Goal: Task Accomplishment & Management: Manage account settings

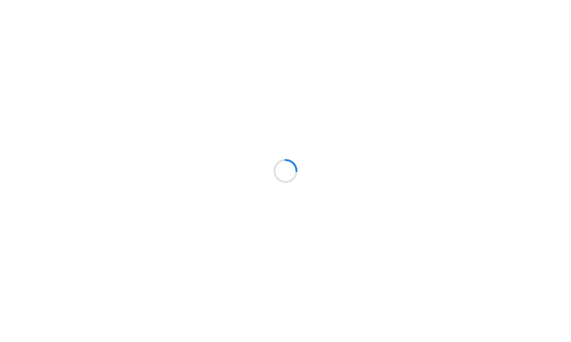
scroll to position [0, 0]
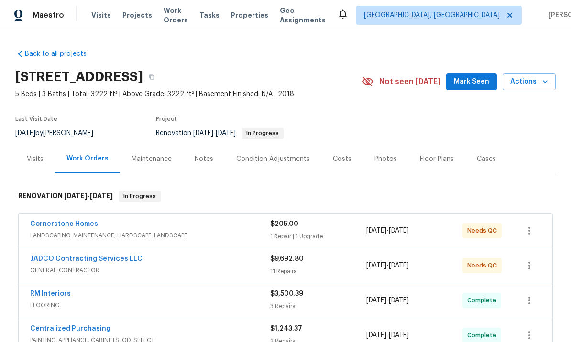
click at [391, 160] on div "Photos" at bounding box center [386, 160] width 22 height 10
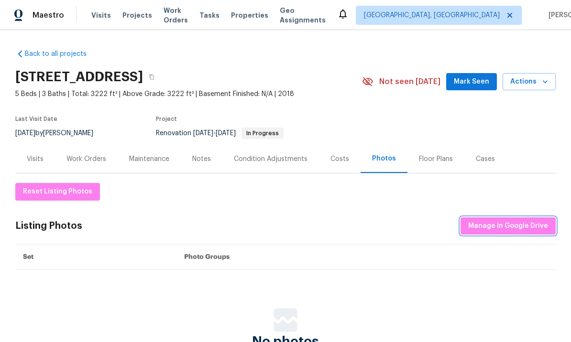
click at [507, 224] on span "Manage in Google Drive" at bounding box center [508, 227] width 80 height 12
click at [506, 224] on span "Manage in Google Drive" at bounding box center [508, 227] width 80 height 12
click at [556, 212] on div "Back to all projects 30 Craines Vw, Covington, GA 30014 5 Beds | 3 Baths | Tota…" at bounding box center [285, 186] width 571 height 312
click at [512, 227] on span "Manage in Google Drive" at bounding box center [508, 227] width 80 height 12
click at [470, 80] on span "Mark Seen" at bounding box center [471, 82] width 35 height 12
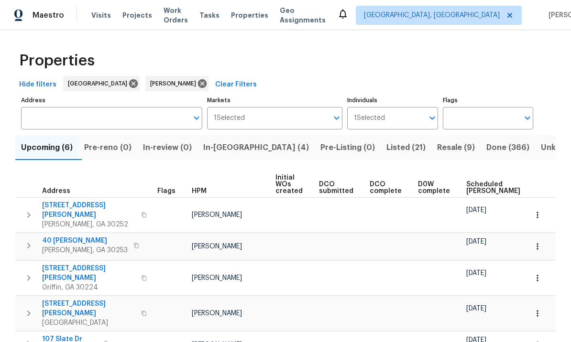
click at [232, 150] on span "In-[GEOGRAPHIC_DATA] (4)" at bounding box center [256, 147] width 106 height 13
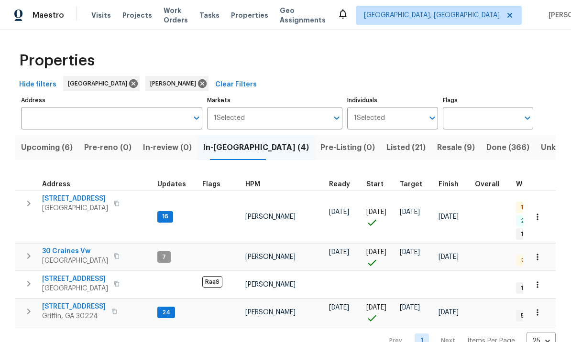
click at [65, 247] on span "30 Craines Vw" at bounding box center [75, 252] width 66 height 10
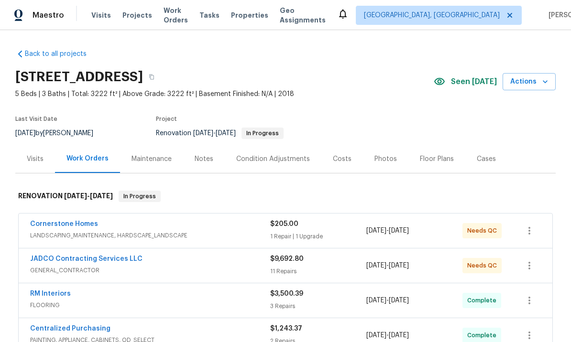
click at [85, 221] on link "Cornerstone Homes" at bounding box center [64, 224] width 68 height 7
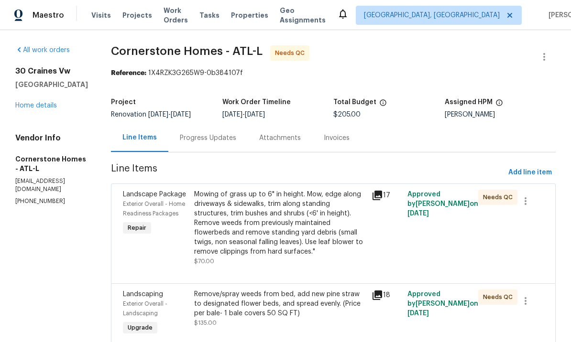
click at [313, 228] on div "Mowing of grass up to 6" in height. Mow, edge along driveways & sidewalks, trim…" at bounding box center [280, 223] width 172 height 67
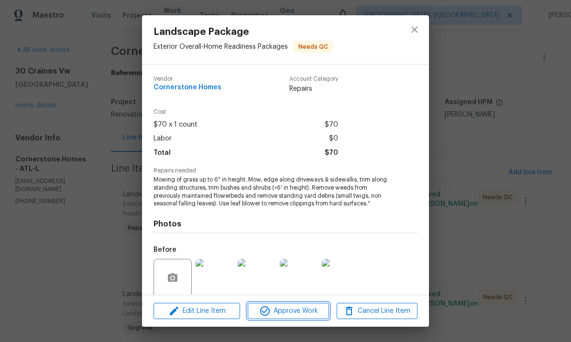
click at [288, 312] on span "Approve Work" at bounding box center [288, 312] width 75 height 12
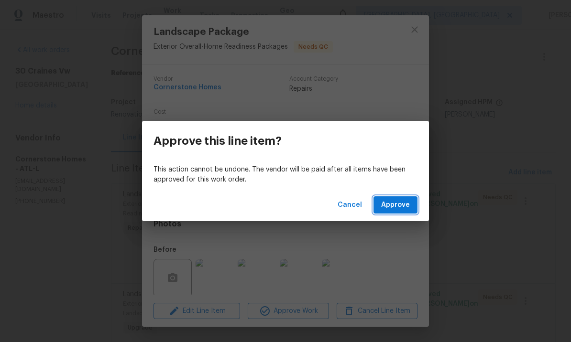
click at [397, 198] on button "Approve" at bounding box center [396, 206] width 44 height 18
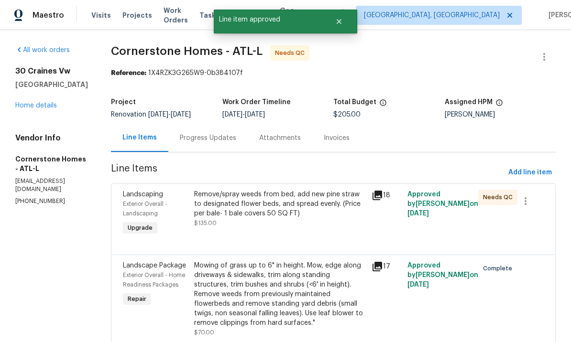
click at [311, 226] on div "Remove/spray weeds from bed, add new pine straw to designated flower beds, and …" at bounding box center [280, 209] width 172 height 38
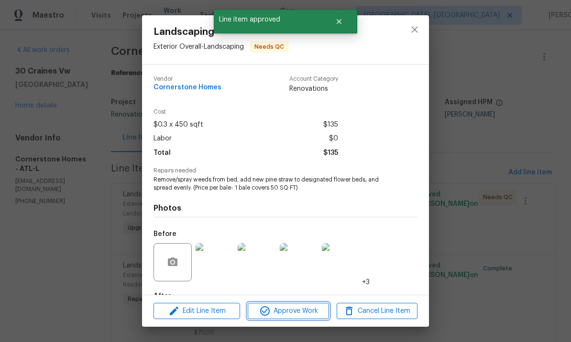
click at [298, 304] on button "Approve Work" at bounding box center [288, 311] width 81 height 17
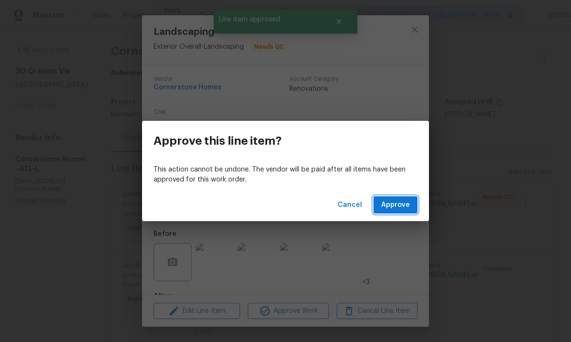
click at [391, 201] on span "Approve" at bounding box center [395, 205] width 29 height 12
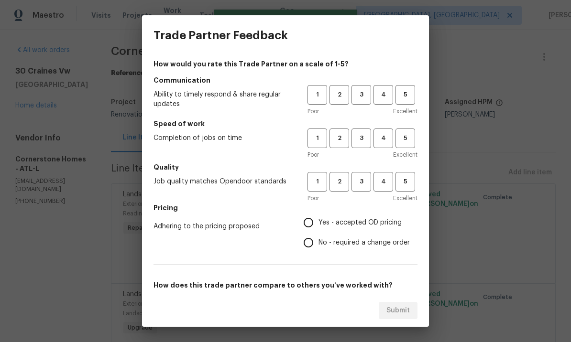
click at [465, 211] on div "Trade Partner Feedback How would you rate this Trade Partner on a scale of 1-5?…" at bounding box center [285, 171] width 571 height 342
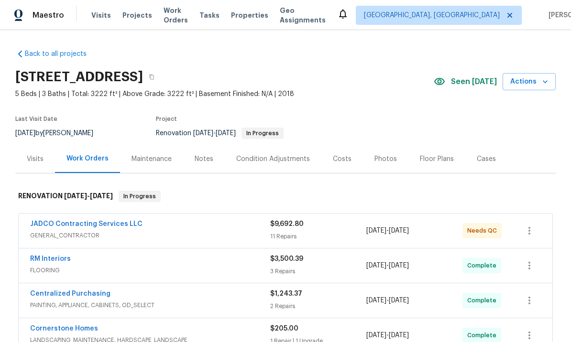
scroll to position [13, 0]
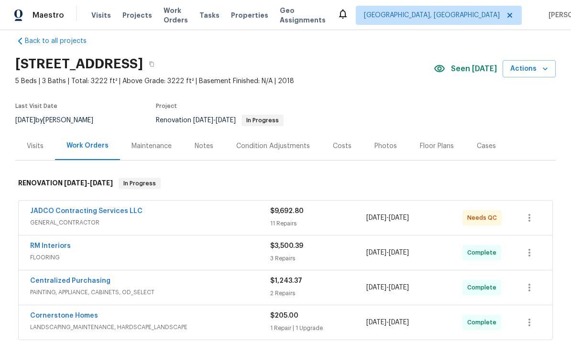
click at [118, 213] on link "JADCO Contracting Services LLC" at bounding box center [86, 211] width 112 height 7
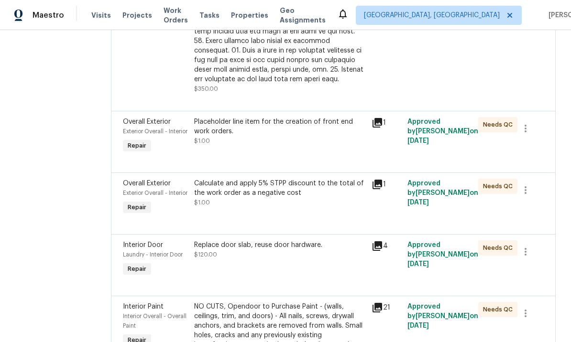
scroll to position [426, 0]
click at [317, 198] on div "Calculate and apply 5% STPP discount to the total of the work order as a negati…" at bounding box center [280, 187] width 172 height 19
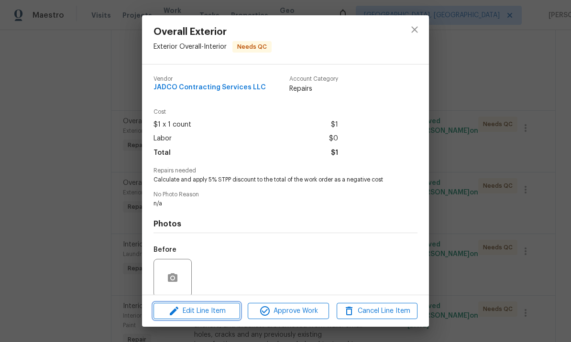
click at [210, 307] on span "Edit Line Item" at bounding box center [196, 312] width 81 height 12
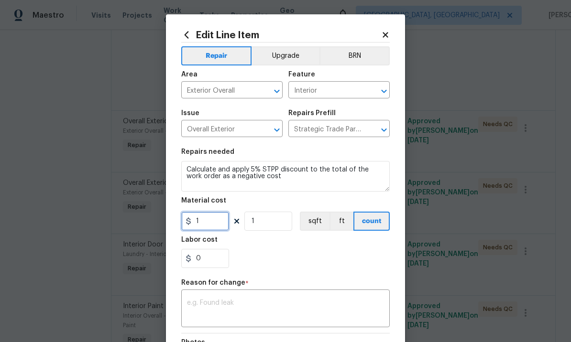
click at [211, 225] on input "1" at bounding box center [205, 221] width 48 height 19
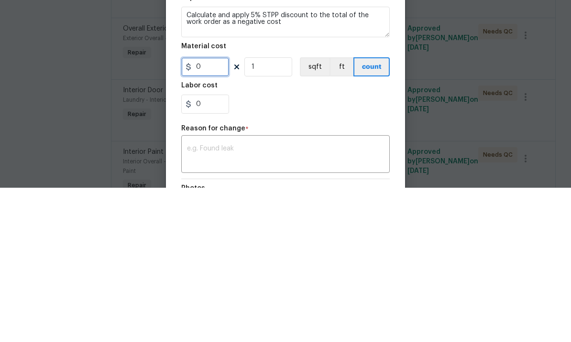
click at [202, 212] on input "0" at bounding box center [205, 221] width 48 height 19
click at [197, 212] on input "0" at bounding box center [205, 221] width 48 height 19
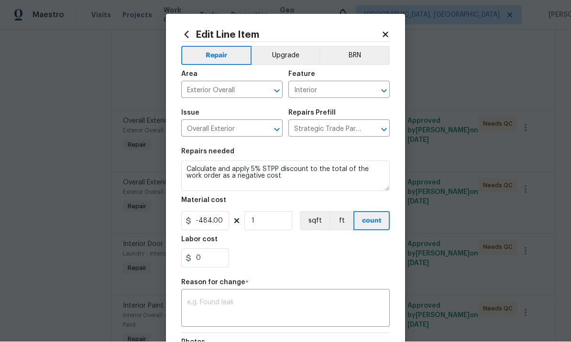
click at [251, 307] on textarea at bounding box center [285, 310] width 197 height 20
type input "-484"
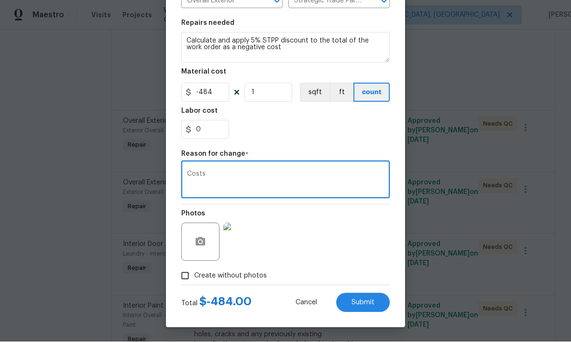
scroll to position [131, 0]
type textarea "Costs"
click at [359, 306] on span "Submit" at bounding box center [363, 303] width 23 height 7
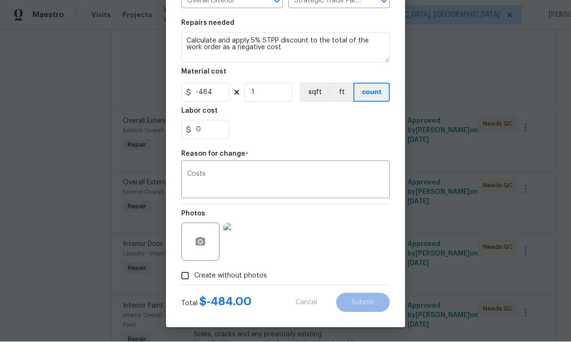
type input "1"
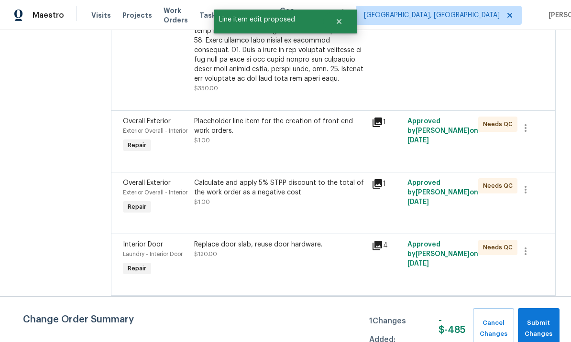
scroll to position [0, 0]
click at [545, 323] on span "Submit Changes" at bounding box center [539, 329] width 32 height 22
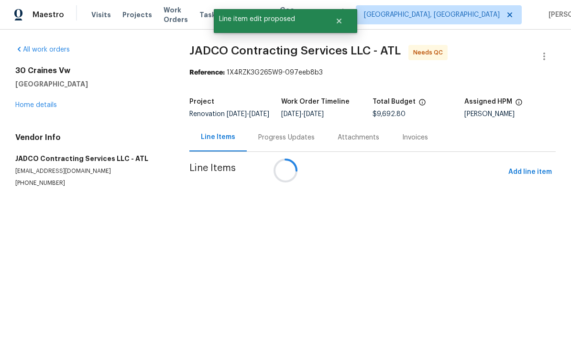
scroll to position [0, 0]
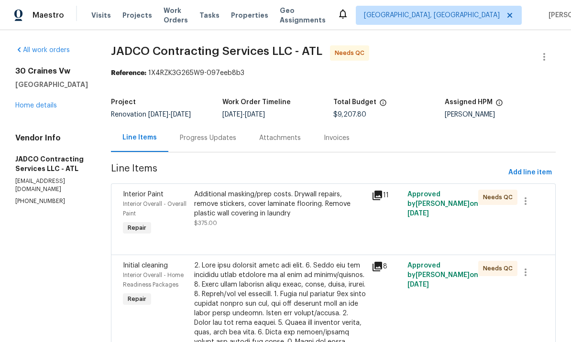
click at [498, 67] on span "JADCO Contracting Services LLC - ATL Needs QC" at bounding box center [322, 56] width 422 height 23
click at [295, 218] on div "Additional masking/prep costs. Drywall repairs, remove stickers, cover laminate…" at bounding box center [280, 204] width 172 height 29
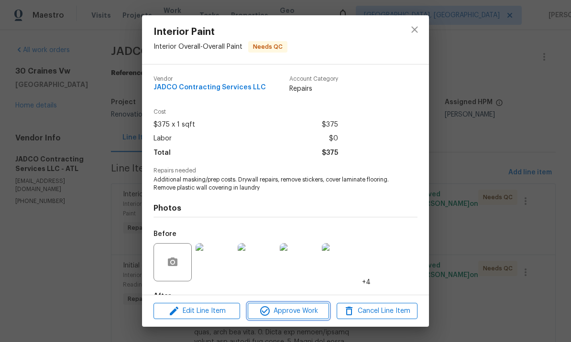
click at [287, 309] on span "Approve Work" at bounding box center [288, 312] width 75 height 12
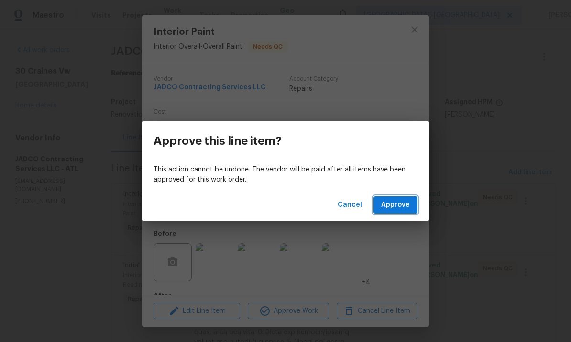
click at [399, 201] on span "Approve" at bounding box center [395, 205] width 29 height 12
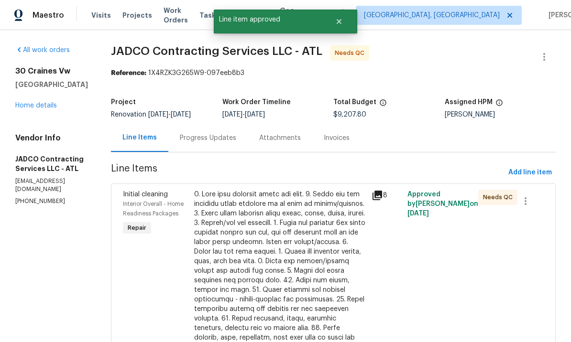
click at [309, 283] on div at bounding box center [280, 319] width 172 height 258
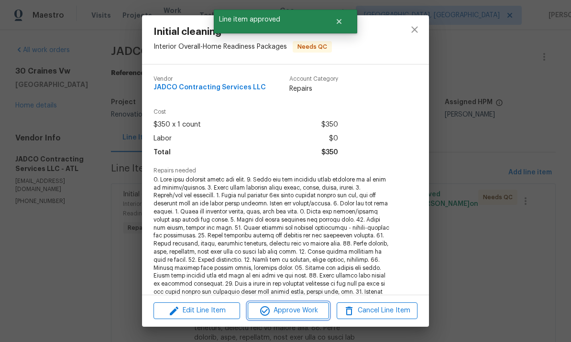
click at [305, 314] on span "Approve Work" at bounding box center [288, 311] width 75 height 12
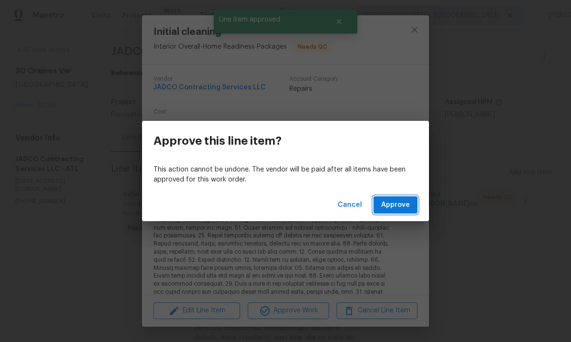
click at [408, 205] on span "Approve" at bounding box center [395, 205] width 29 height 12
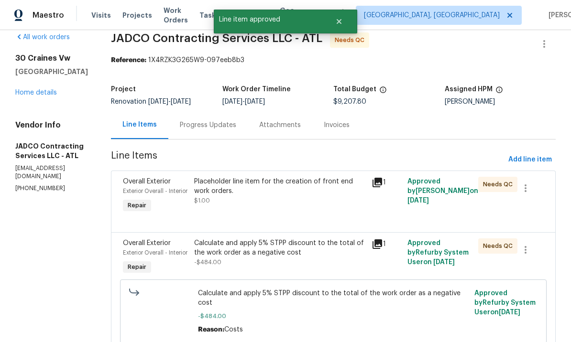
scroll to position [14, 0]
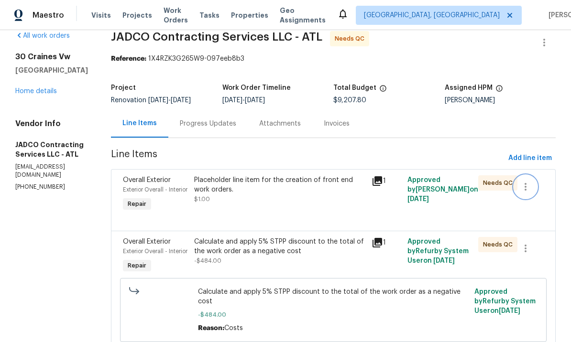
click at [530, 193] on icon "button" at bounding box center [525, 186] width 11 height 11
click at [534, 198] on li "Cancel" at bounding box center [534, 194] width 37 height 16
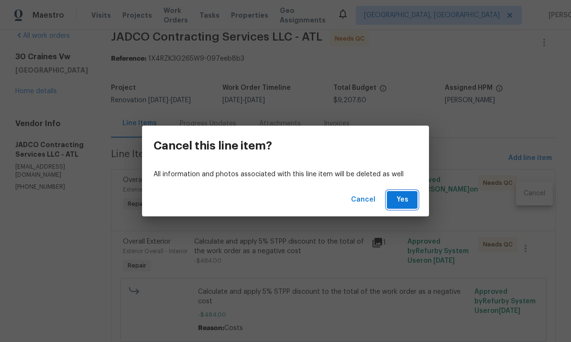
click at [409, 201] on span "Yes" at bounding box center [402, 200] width 15 height 12
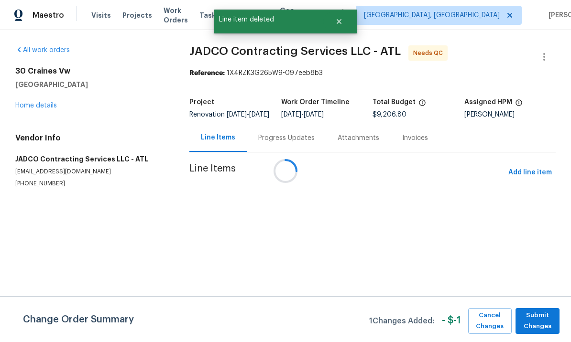
scroll to position [0, 0]
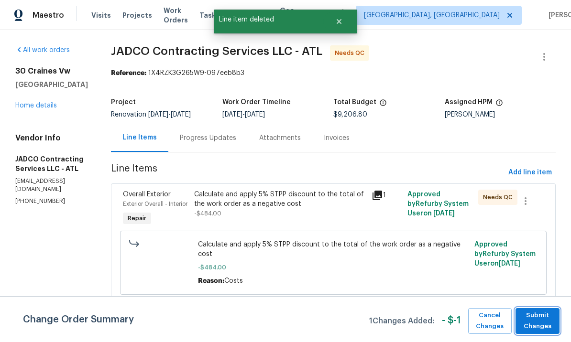
click at [542, 323] on span "Submit Changes" at bounding box center [537, 321] width 34 height 22
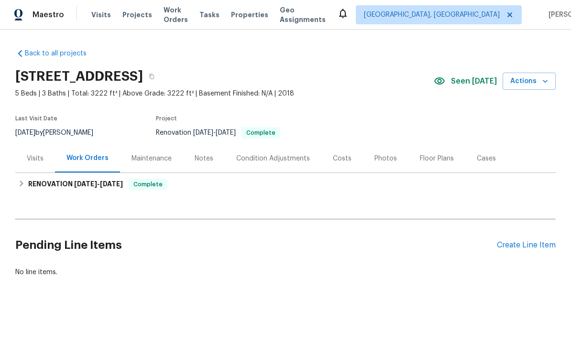
click at [386, 158] on div "Photos" at bounding box center [386, 160] width 22 height 10
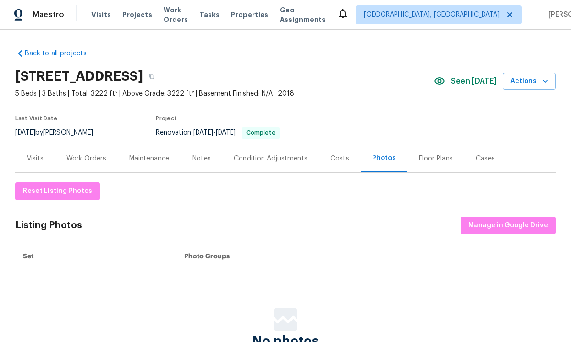
scroll to position [0, 0]
click at [506, 226] on span "Manage in Google Drive" at bounding box center [508, 227] width 80 height 12
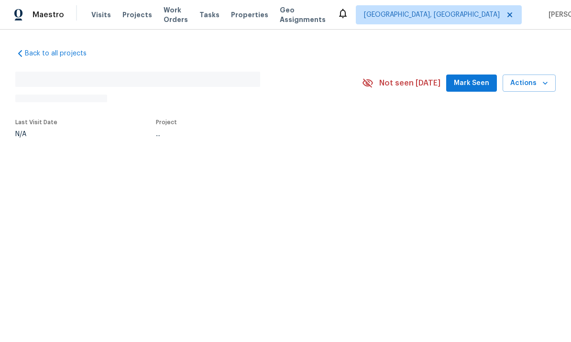
scroll to position [0, 0]
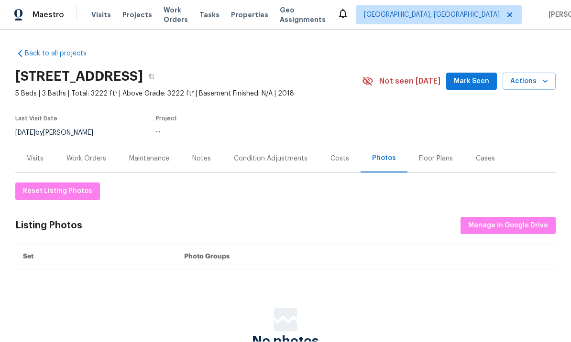
scroll to position [0, 0]
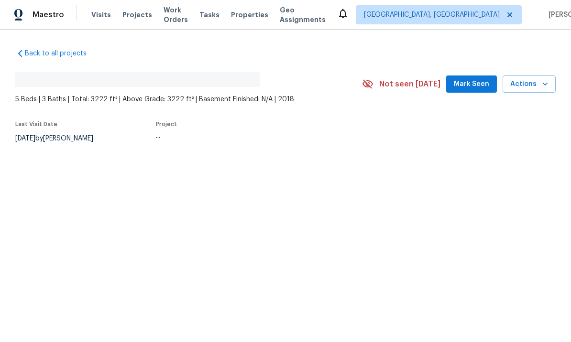
scroll to position [0, 0]
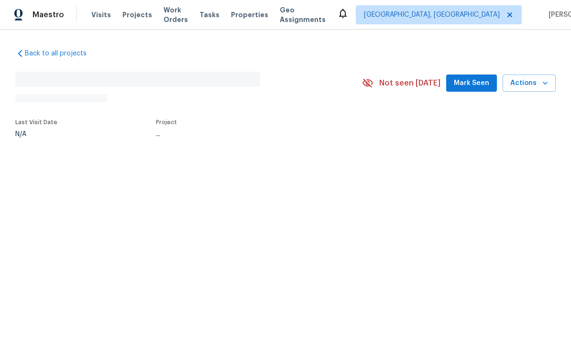
scroll to position [0, 0]
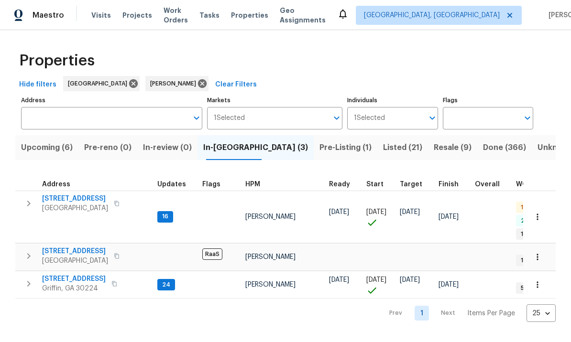
click at [320, 150] on span "Pre-Listing (1)" at bounding box center [346, 147] width 52 height 13
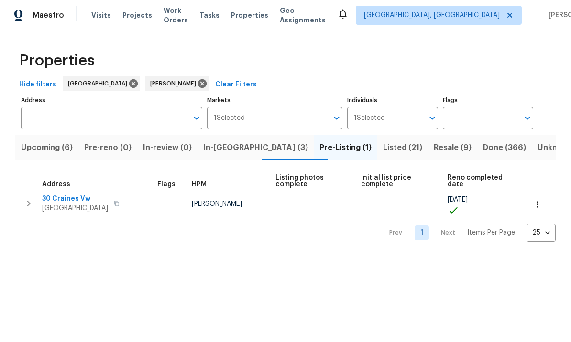
click at [71, 199] on span "30 Craines Vw" at bounding box center [75, 199] width 66 height 10
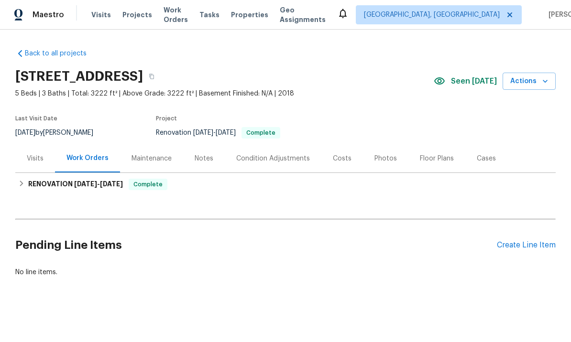
click at [387, 164] on div "Photos" at bounding box center [385, 159] width 45 height 28
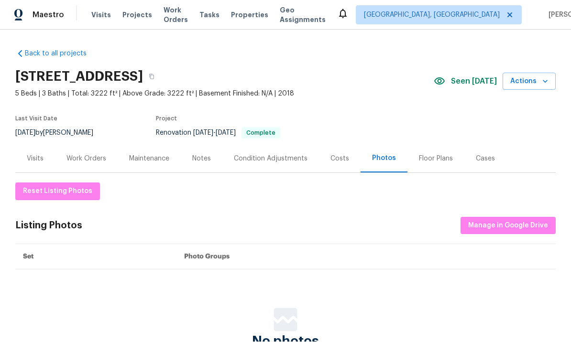
scroll to position [0, 0]
click at [500, 227] on span "Manage in Google Drive" at bounding box center [508, 227] width 80 height 12
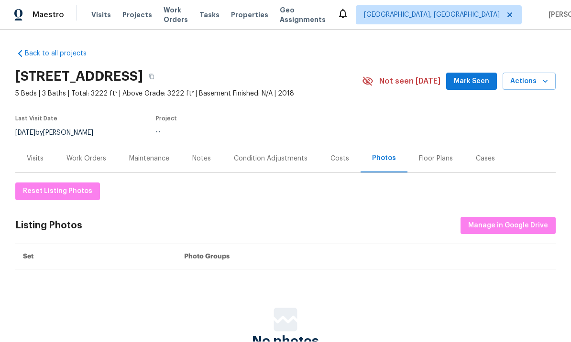
scroll to position [0, 0]
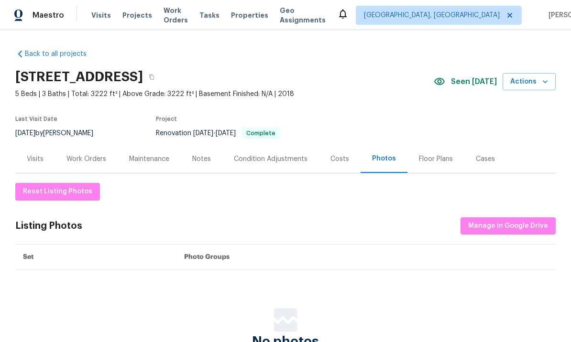
click at [276, 158] on div "Condition Adjustments" at bounding box center [271, 160] width 74 height 10
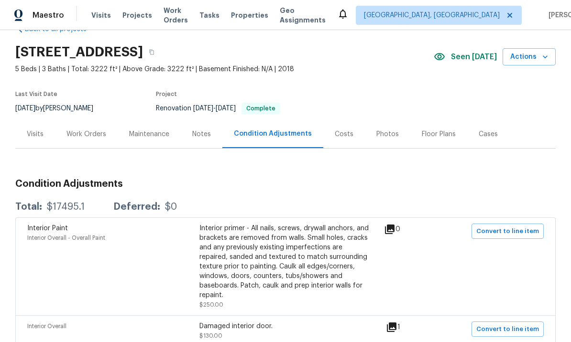
click at [343, 135] on div "Costs" at bounding box center [344, 135] width 19 height 10
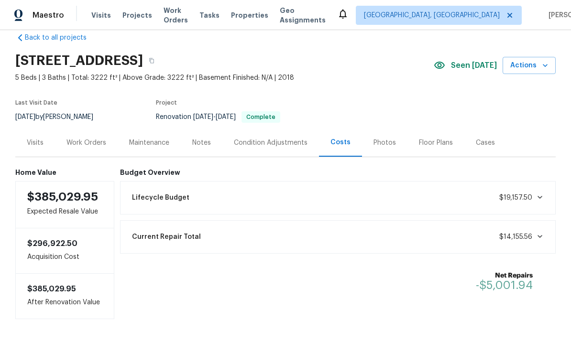
click at [206, 135] on div "Notes" at bounding box center [202, 143] width 42 height 28
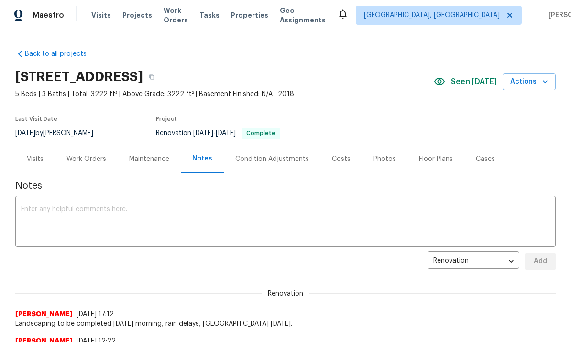
click at [153, 162] on div "Maintenance" at bounding box center [149, 160] width 40 height 10
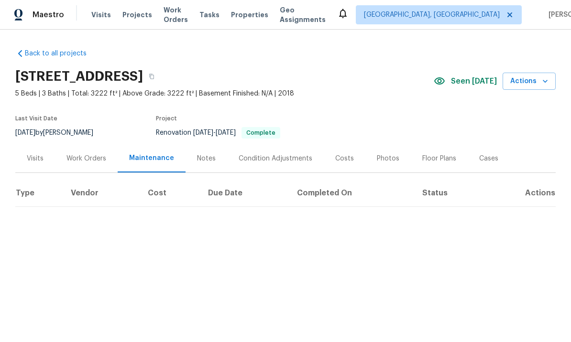
click at [99, 158] on div "Work Orders" at bounding box center [86, 160] width 40 height 10
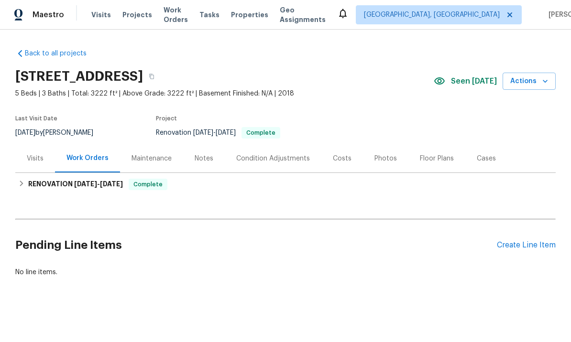
click at [40, 155] on div "Visits" at bounding box center [35, 160] width 17 height 10
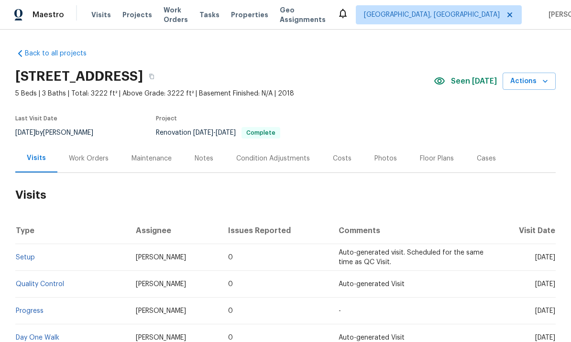
scroll to position [0, 0]
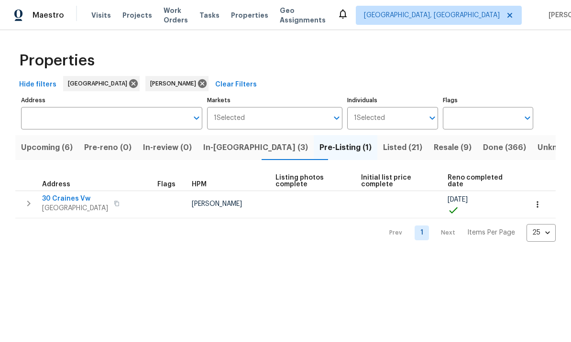
click at [240, 155] on button "In-[GEOGRAPHIC_DATA] (3)" at bounding box center [256, 147] width 116 height 25
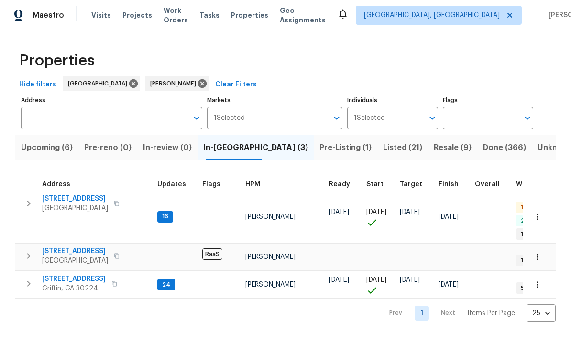
click at [320, 150] on span "Pre-Listing (1)" at bounding box center [346, 147] width 52 height 13
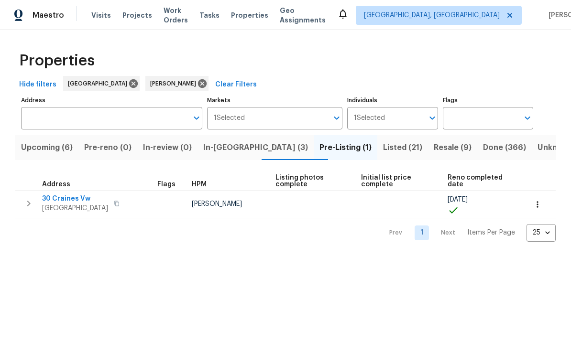
click at [383, 147] on span "Listed (21)" at bounding box center [402, 147] width 39 height 13
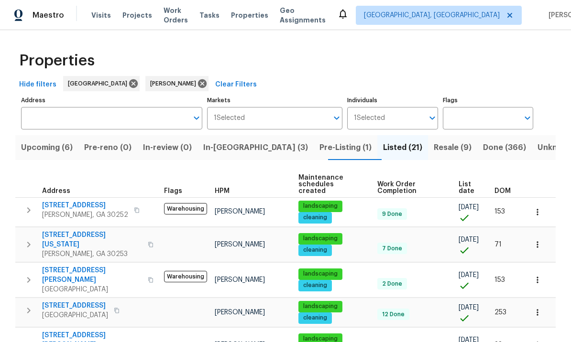
click at [428, 140] on button "Resale (9)" at bounding box center [452, 147] width 49 height 25
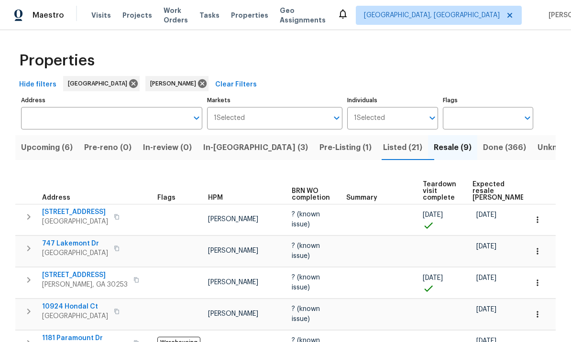
click at [314, 155] on button "Pre-Listing (1)" at bounding box center [346, 147] width 64 height 25
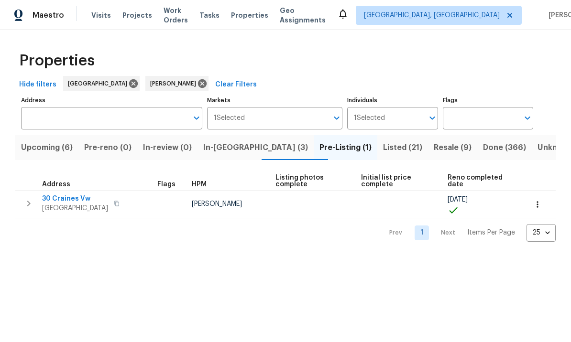
click at [70, 195] on span "30 Craines Vw" at bounding box center [75, 199] width 66 height 10
click at [539, 207] on icon "button" at bounding box center [538, 205] width 10 height 10
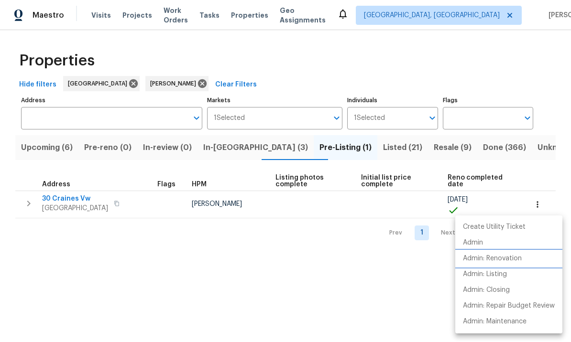
click at [505, 259] on p "Admin: Renovation" at bounding box center [492, 259] width 59 height 10
click at [293, 268] on div at bounding box center [285, 171] width 571 height 342
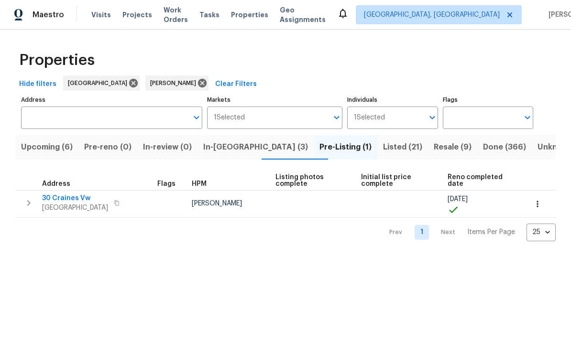
click at [69, 200] on span "30 Craines Vw" at bounding box center [75, 199] width 66 height 10
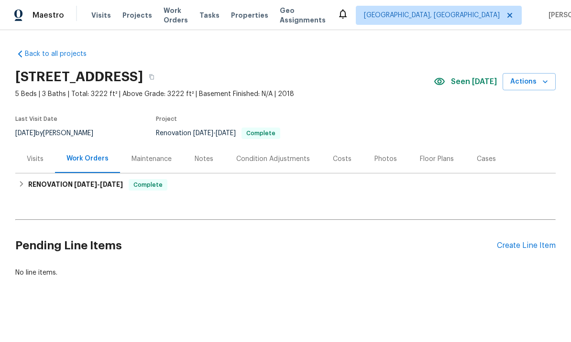
click at [388, 157] on div "Photos" at bounding box center [386, 160] width 22 height 10
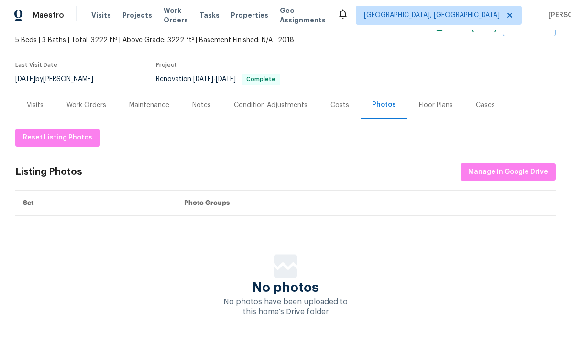
scroll to position [53, 0]
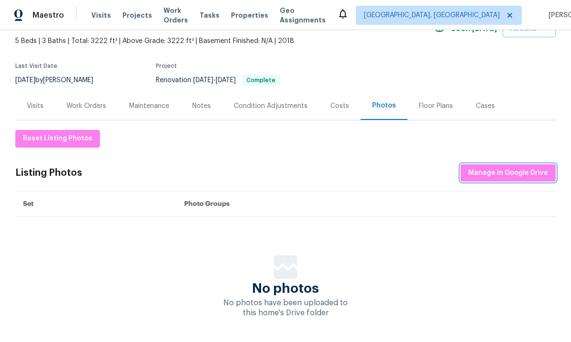
click at [502, 169] on span "Manage in Google Drive" at bounding box center [508, 173] width 80 height 12
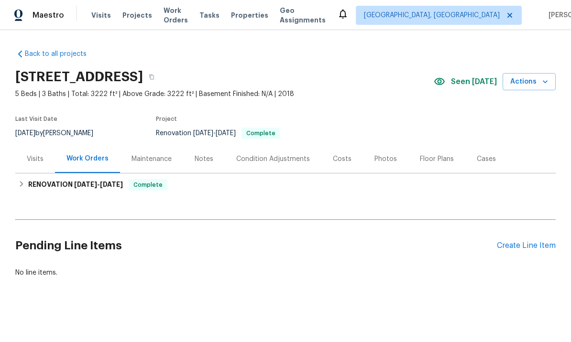
click at [388, 159] on div "Photos" at bounding box center [386, 160] width 22 height 10
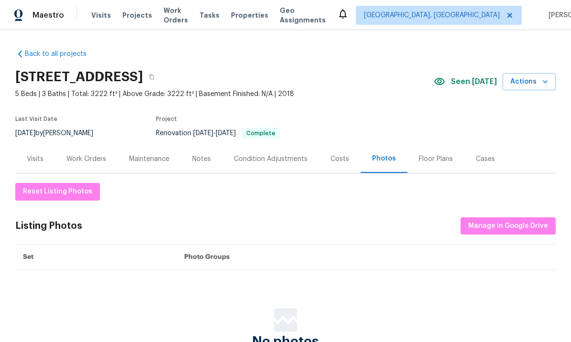
click at [430, 164] on div "Floor Plans" at bounding box center [436, 160] width 34 height 10
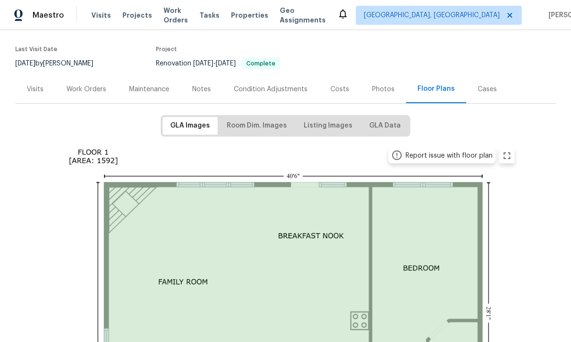
scroll to position [65, 0]
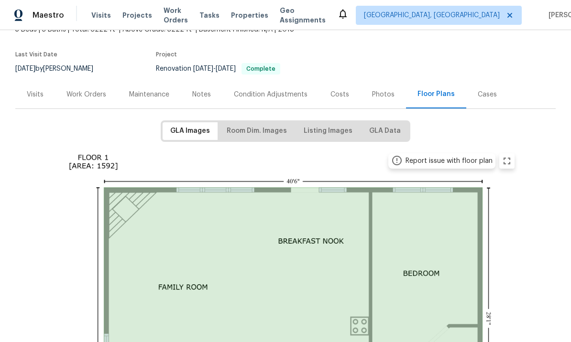
click at [293, 100] on div "Condition Adjustments" at bounding box center [270, 94] width 97 height 28
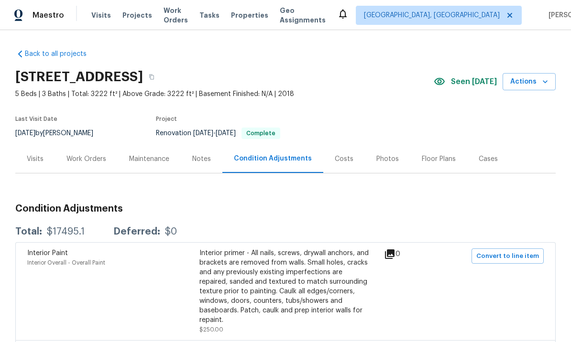
click at [340, 155] on div "Costs" at bounding box center [344, 160] width 19 height 10
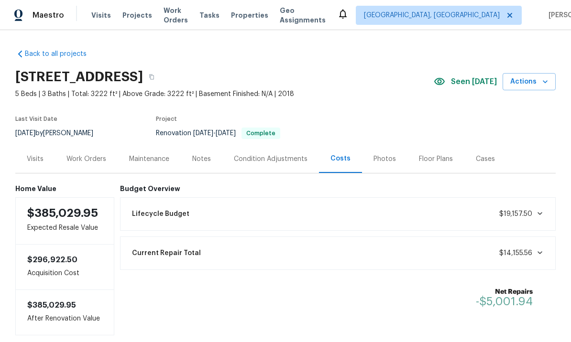
click at [94, 155] on div "Work Orders" at bounding box center [86, 160] width 40 height 10
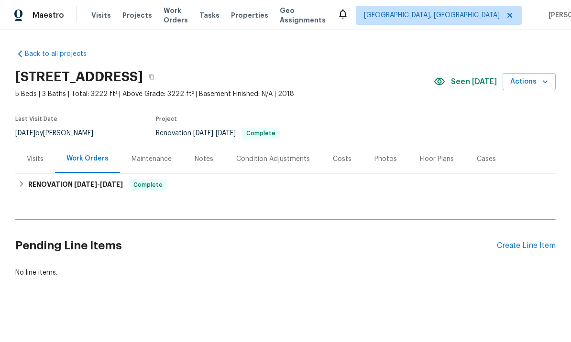
click at [33, 157] on div "Visits" at bounding box center [35, 160] width 17 height 10
click at [335, 158] on div "Costs" at bounding box center [342, 160] width 19 height 10
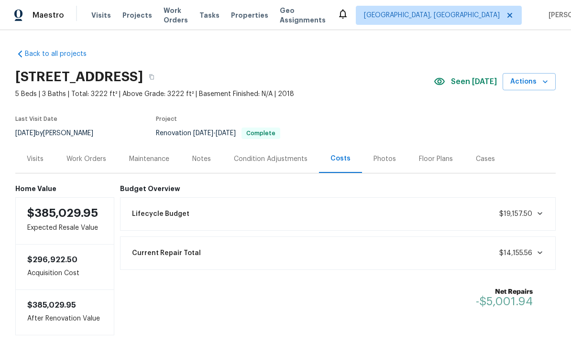
click at [388, 153] on div "Photos" at bounding box center [384, 159] width 45 height 28
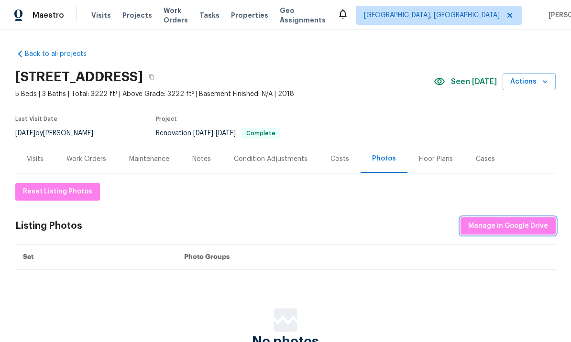
click at [508, 223] on span "Manage in Google Drive" at bounding box center [508, 227] width 80 height 12
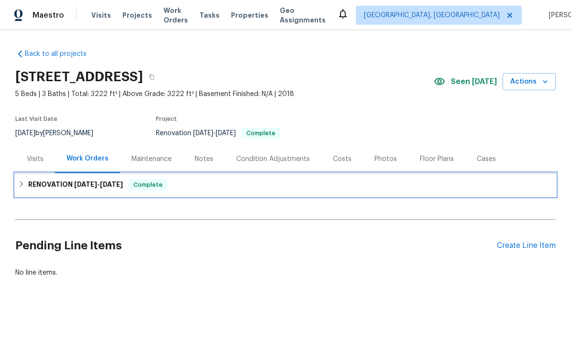
click at [68, 183] on h6 "RENOVATION [DATE] - [DATE]" at bounding box center [75, 184] width 95 height 11
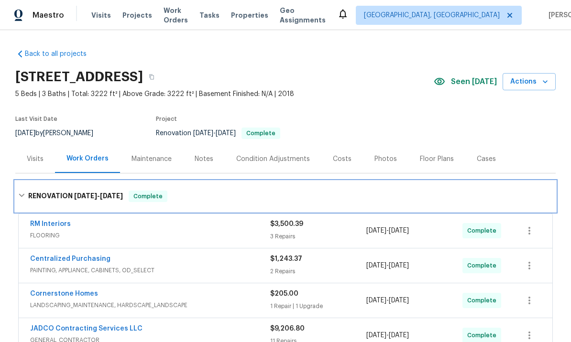
scroll to position [0, 0]
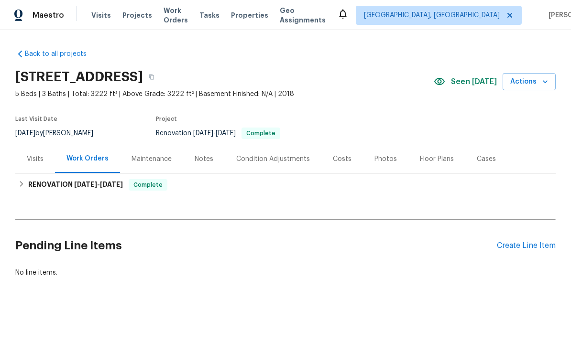
click at [385, 160] on div "Photos" at bounding box center [386, 160] width 22 height 10
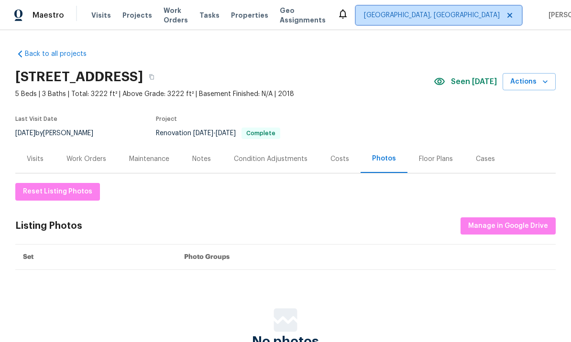
click at [506, 18] on icon at bounding box center [510, 15] width 8 height 8
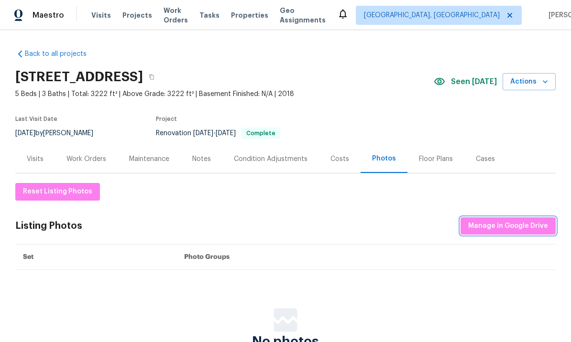
click at [501, 228] on span "Manage in Google Drive" at bounding box center [508, 227] width 80 height 12
